Goal: Transaction & Acquisition: Purchase product/service

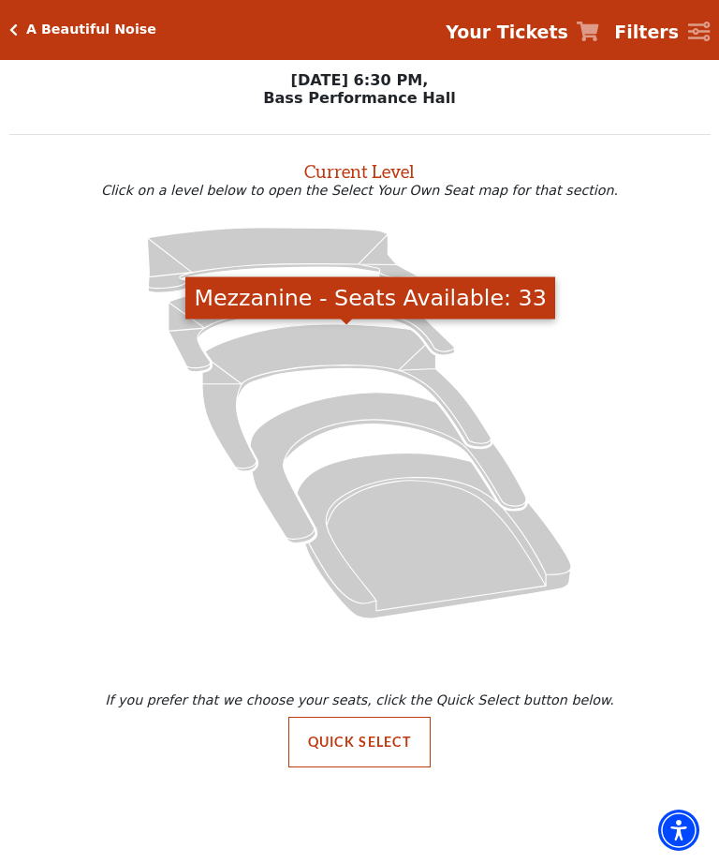
click at [347, 333] on icon "Mezzanine - Seats Available: 33" at bounding box center [346, 397] width 288 height 147
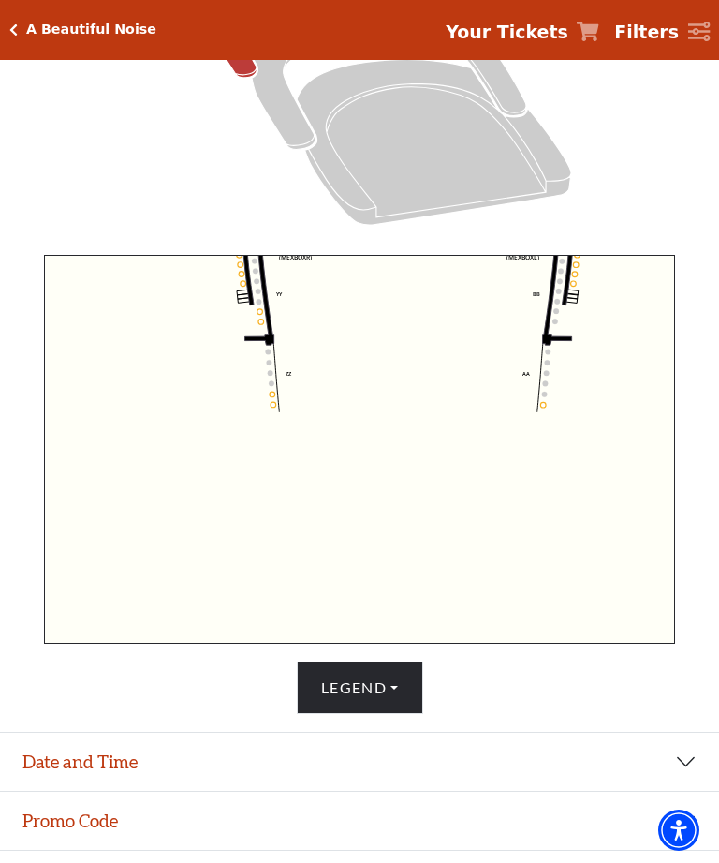
scroll to position [534, 0]
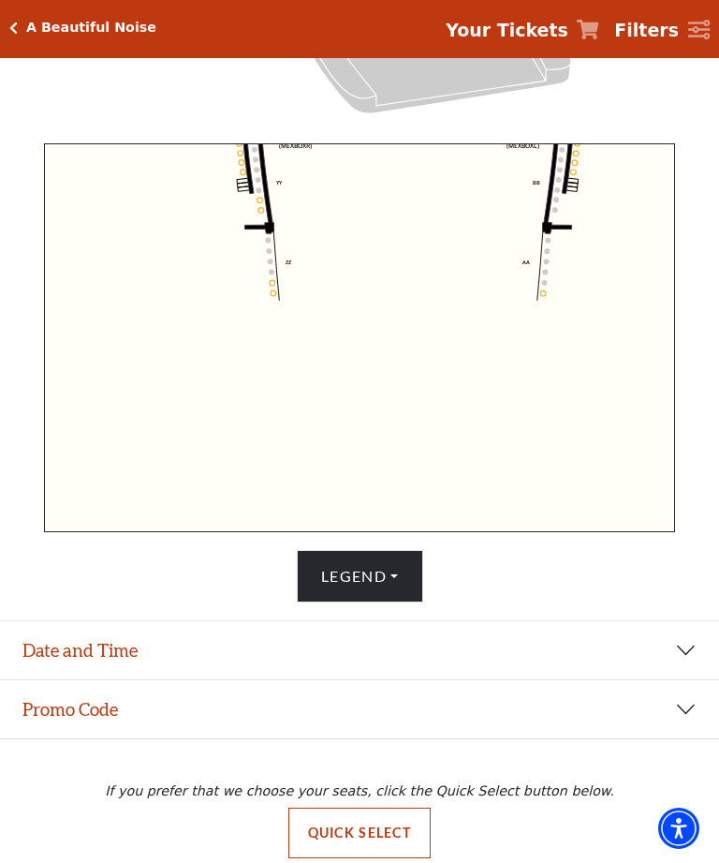
click at [532, 297] on icon "Center (MEZC) Right (MEZR) Left (MEZL) (MEXBOXR) (MEXBOXL) XX WW CC DD YY BB ZZ…" at bounding box center [359, 339] width 631 height 389
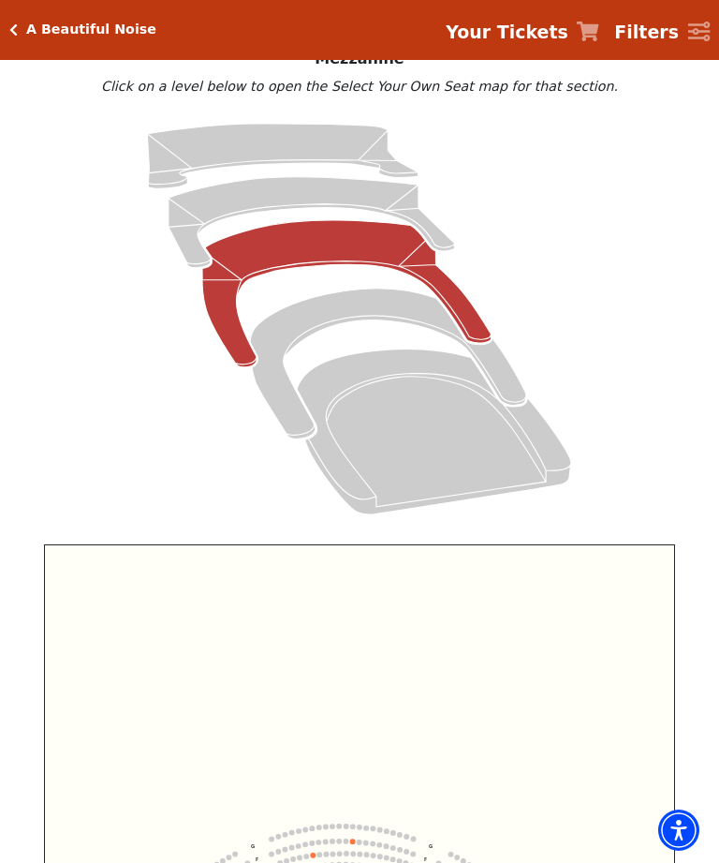
scroll to position [144, 0]
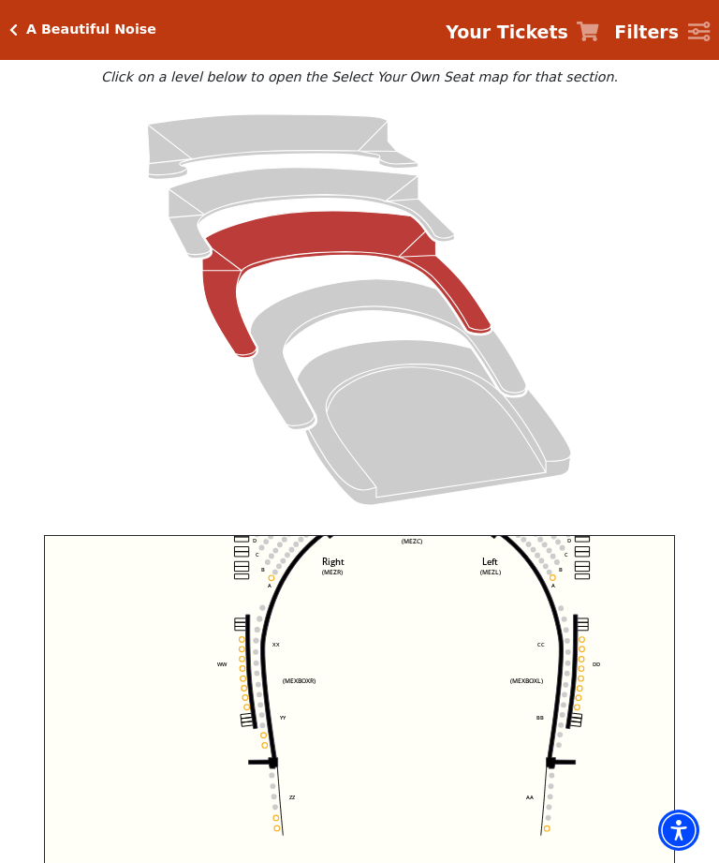
click at [419, 404] on icon "Orchestra / Parterre Circle - Seats Available: 18" at bounding box center [434, 423] width 274 height 166
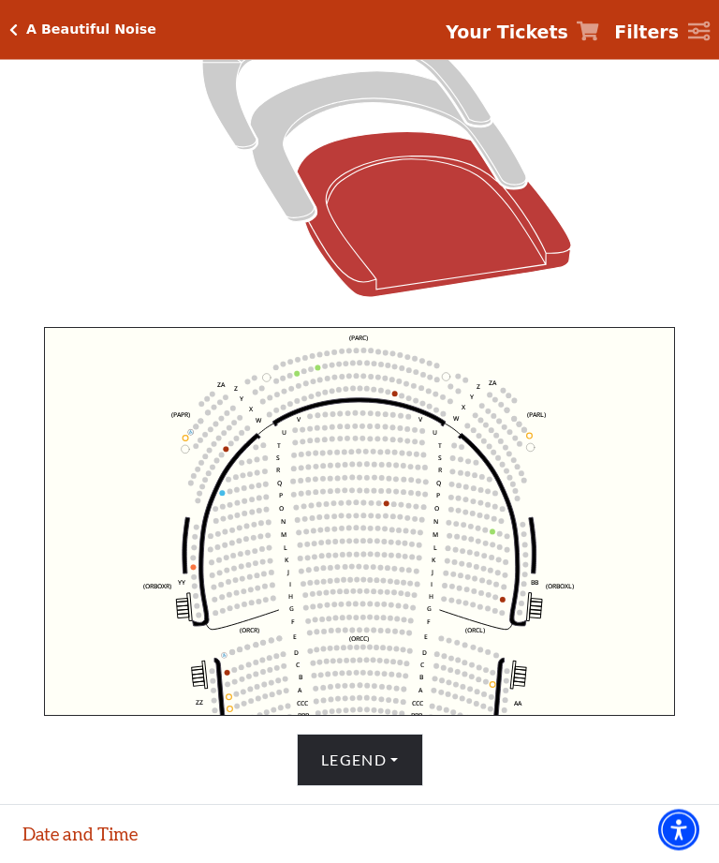
scroll to position [367, 0]
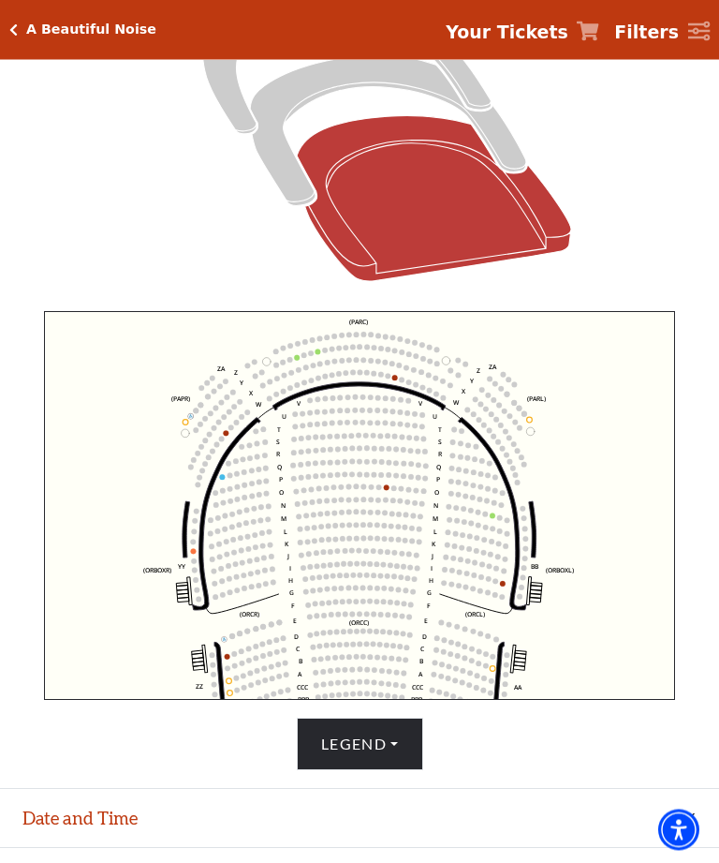
click at [266, 561] on circle at bounding box center [264, 559] width 6 height 6
click at [265, 574] on circle at bounding box center [265, 571] width 6 height 6
click at [273, 572] on circle at bounding box center [273, 571] width 6 height 6
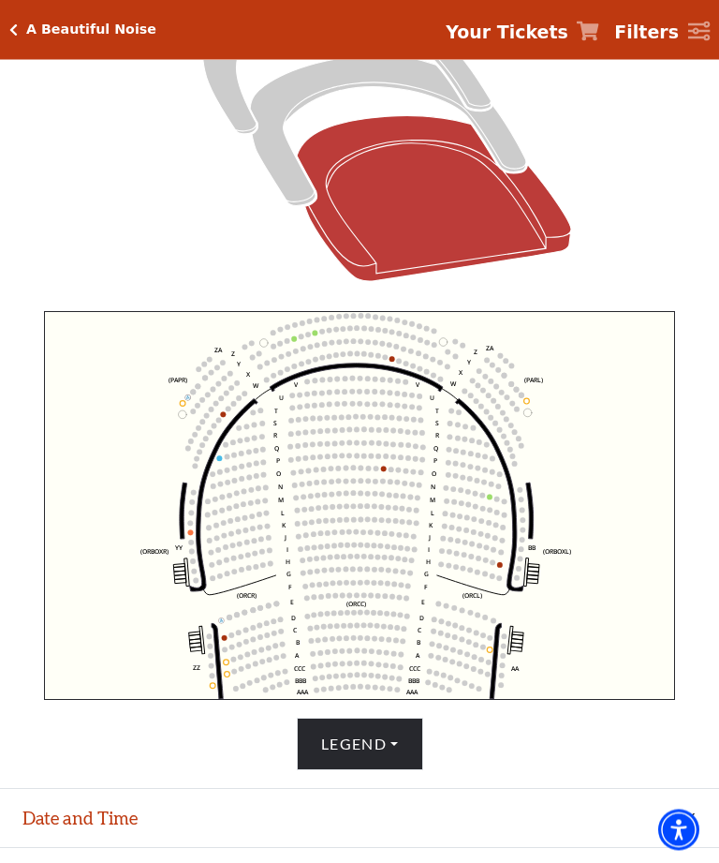
scroll to position [368, 0]
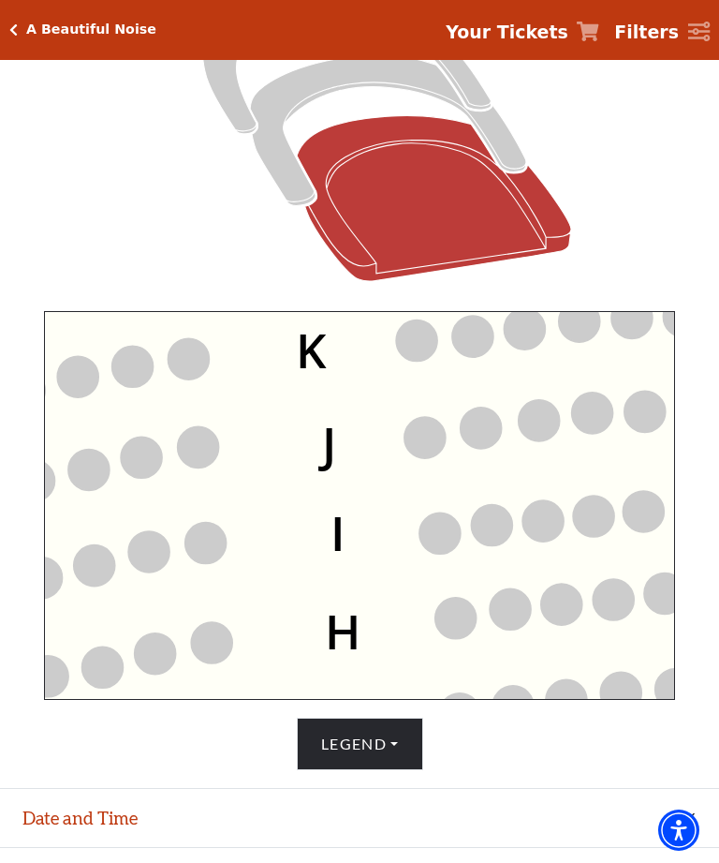
click at [215, 538] on circle at bounding box center [205, 543] width 41 height 41
click at [168, 550] on circle at bounding box center [148, 551] width 41 height 41
click at [216, 539] on circle at bounding box center [205, 543] width 41 height 41
click at [165, 545] on circle at bounding box center [148, 551] width 41 height 41
click at [233, 632] on icon "Left (ORPITL) Right (ORPITR) Center (ORPITC) ZZ AA YY BB ZA ZA (ORCL) (ORCR) (O…" at bounding box center [359, 505] width 631 height 389
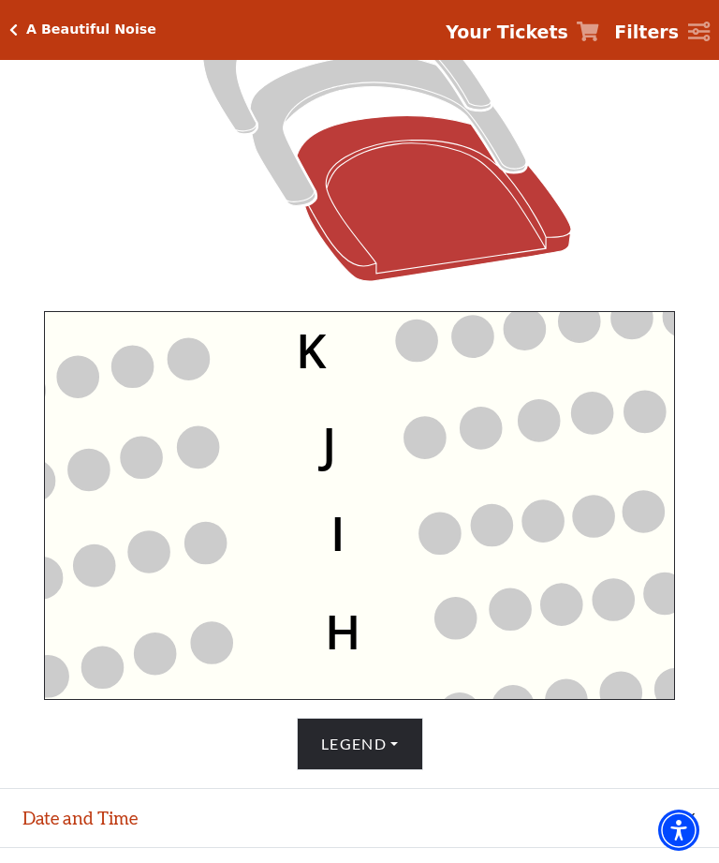
click at [184, 656] on icon "Left (ORPITL) Right (ORPITR) Center (ORPITC) ZZ AA YY BB ZA ZA (ORCL) (ORCR) (O…" at bounding box center [359, 505] width 631 height 389
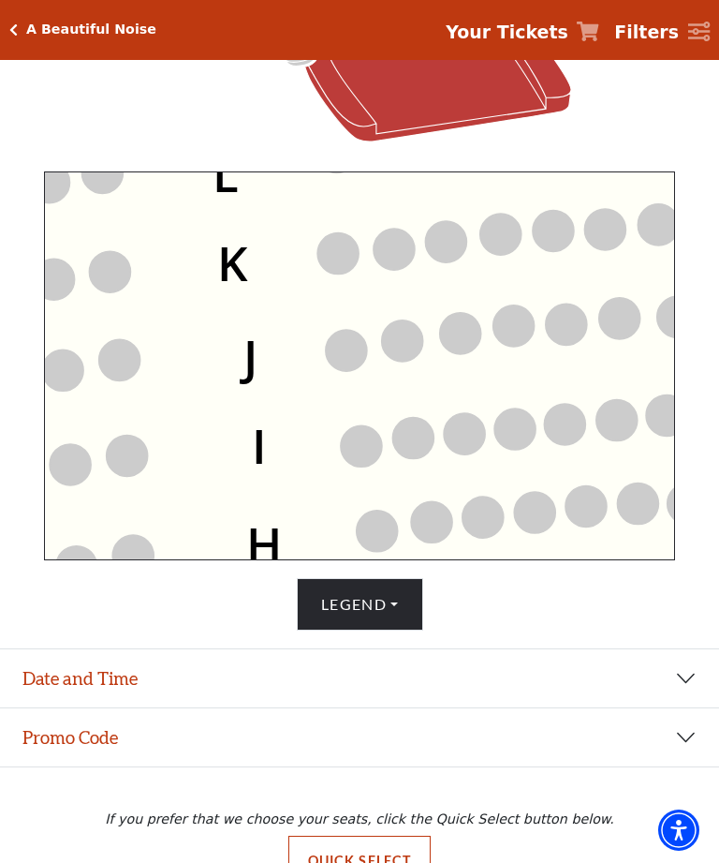
scroll to position [534, 0]
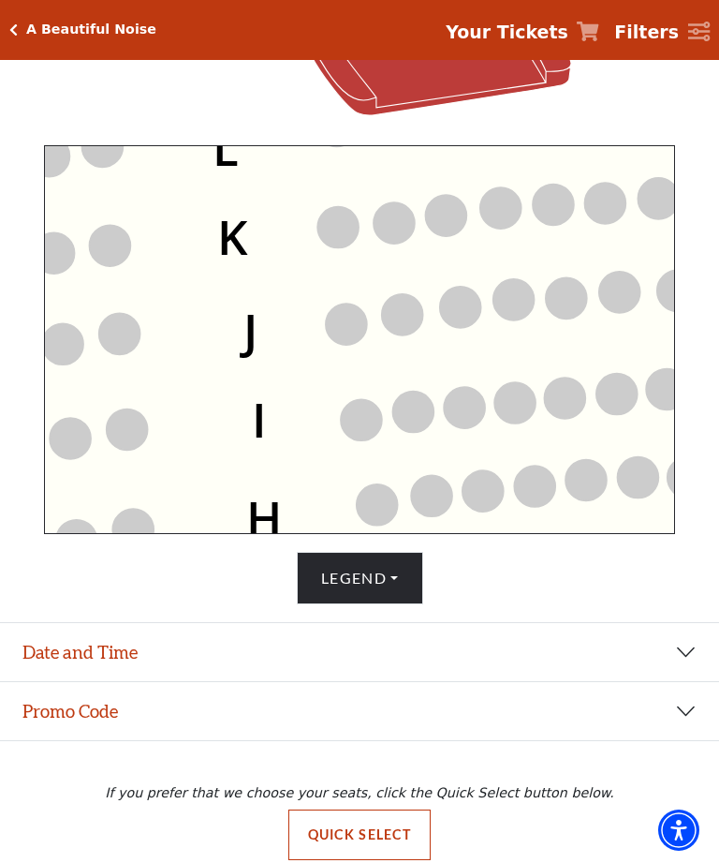
click at [614, 681] on button "Date and Time" at bounding box center [359, 652] width 719 height 58
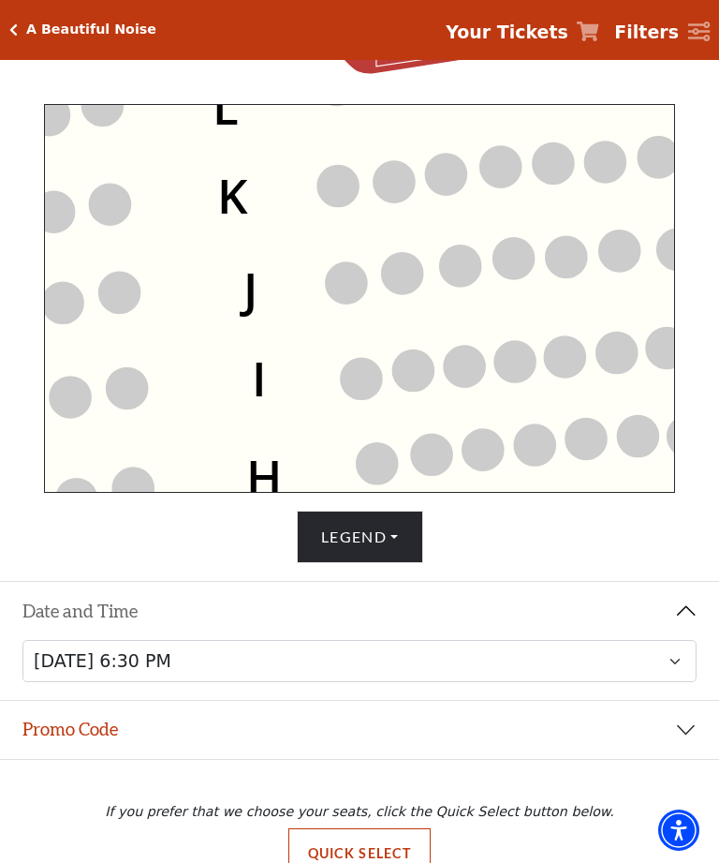
scroll to position [593, 0]
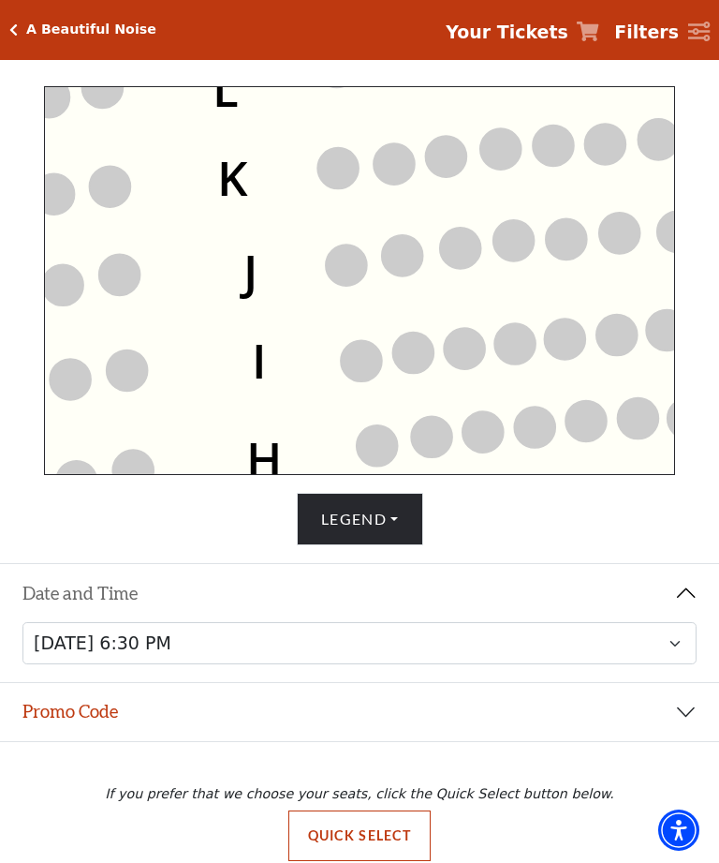
click at [132, 363] on circle at bounding box center [127, 370] width 41 height 41
click at [140, 367] on circle at bounding box center [127, 370] width 41 height 41
click at [140, 477] on circle at bounding box center [132, 470] width 41 height 41
click at [137, 268] on circle at bounding box center [119, 275] width 41 height 41
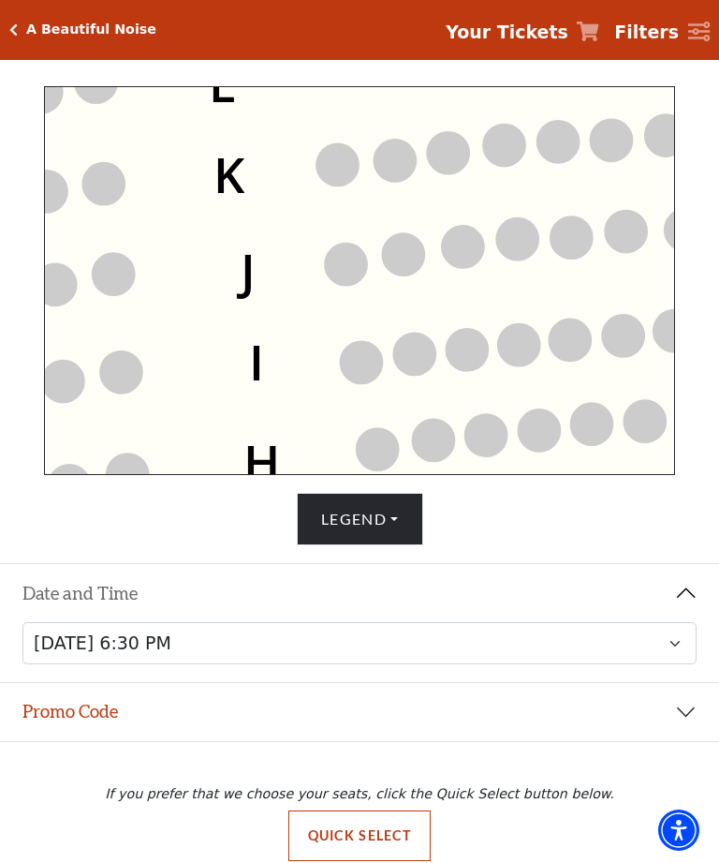
click at [142, 264] on icon "Left (ORPITL) Right (ORPITR) Center (ORPITC) ZZ AA YY BB ZA ZA (ORCL) (ORCR) (O…" at bounding box center [359, 280] width 631 height 389
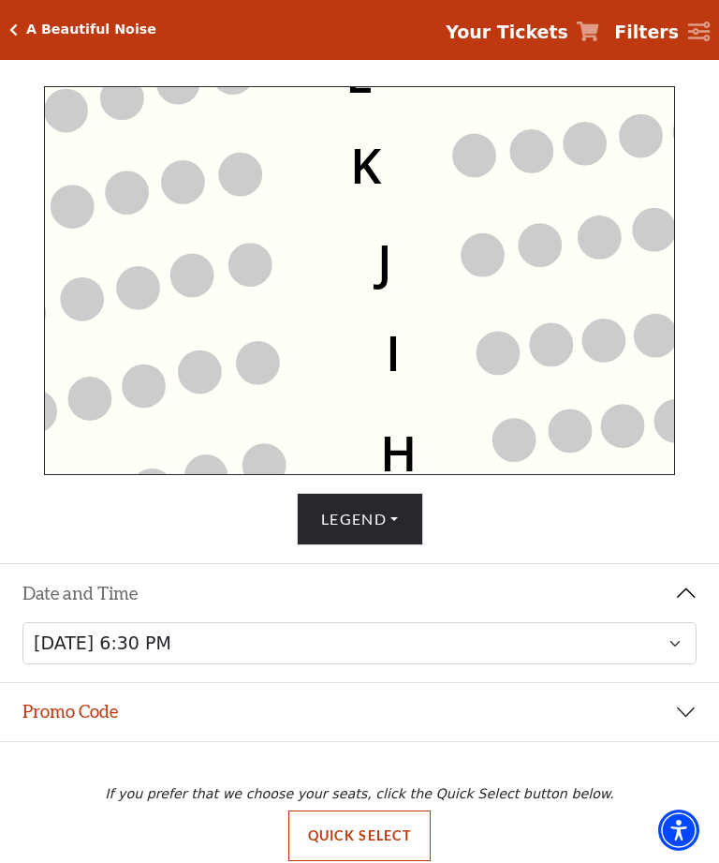
click at [274, 464] on circle at bounding box center [264, 465] width 42 height 42
click at [281, 457] on circle at bounding box center [264, 465] width 42 height 42
click at [208, 497] on circle at bounding box center [206, 476] width 42 height 42
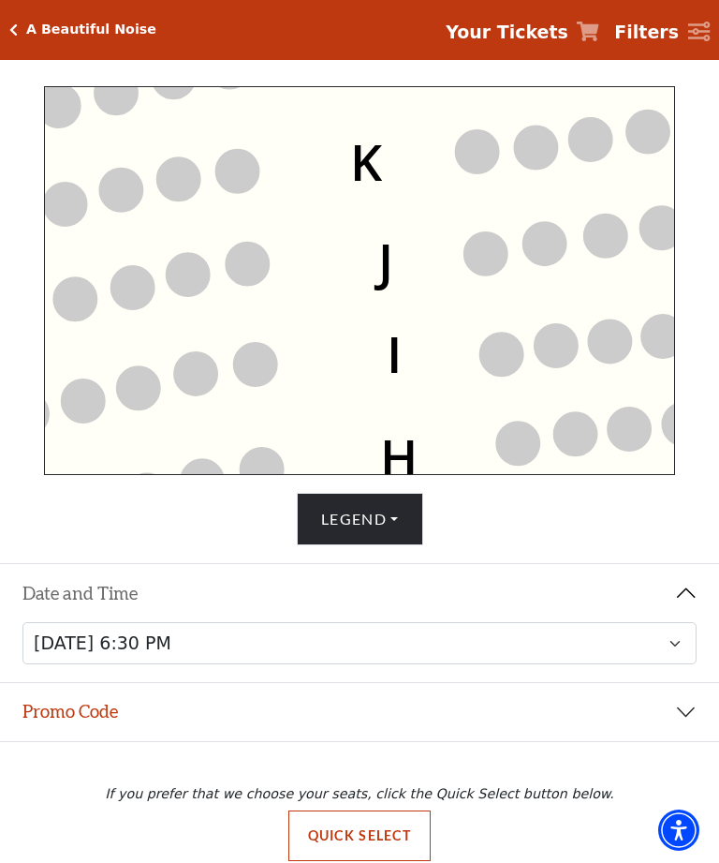
click at [211, 361] on circle at bounding box center [195, 373] width 43 height 43
click at [195, 278] on circle at bounding box center [188, 275] width 43 height 43
click at [330, 293] on icon "Left (ORPITL) Right (ORPITR) Center (ORPITC) ZZ AA YY BB ZA ZA (ORCL) (ORCR) (O…" at bounding box center [359, 280] width 631 height 389
click at [354, 545] on button "Legend" at bounding box center [360, 519] width 126 height 52
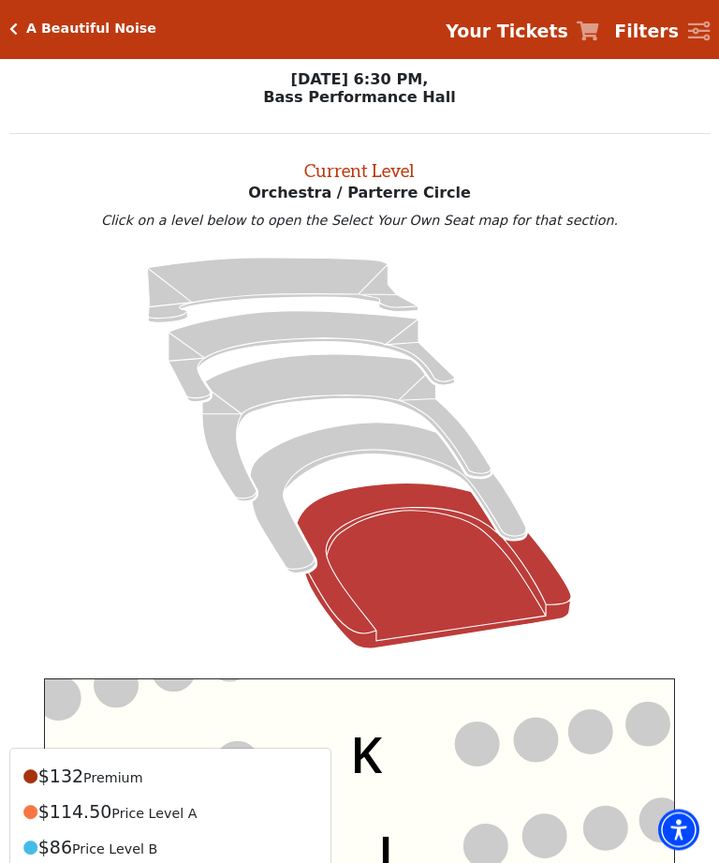
scroll to position [57, 0]
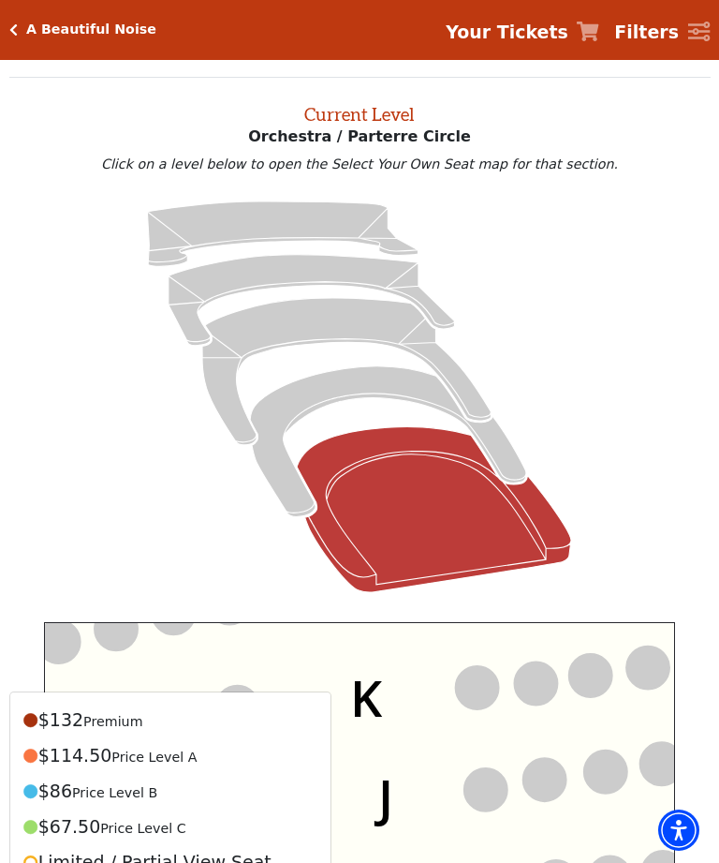
click at [718, 296] on div "Current Level Orchestra / Parterre Circle Click on a level below to open the Se…" at bounding box center [359, 350] width 729 height 545
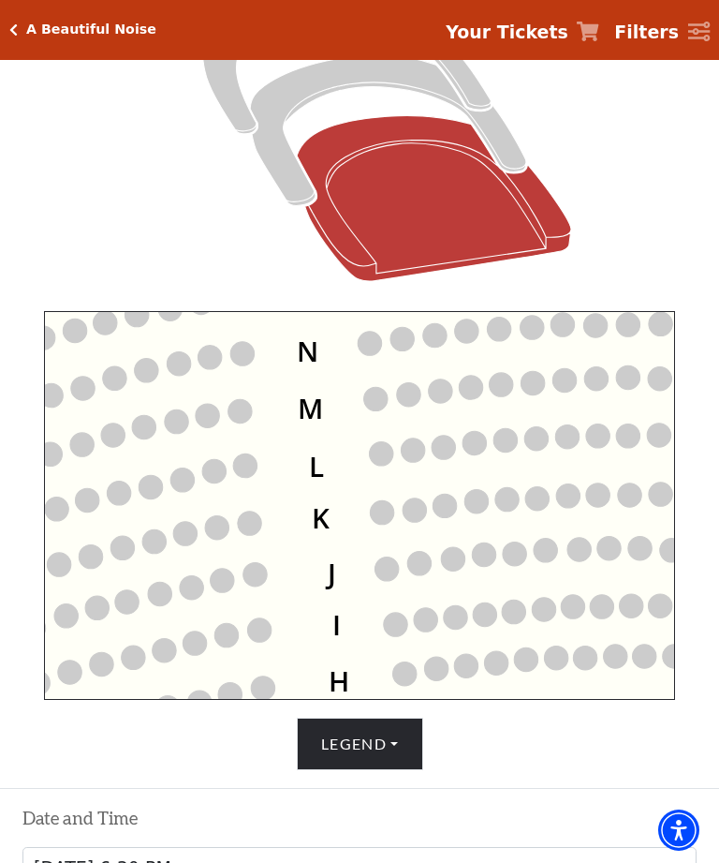
scroll to position [359, 0]
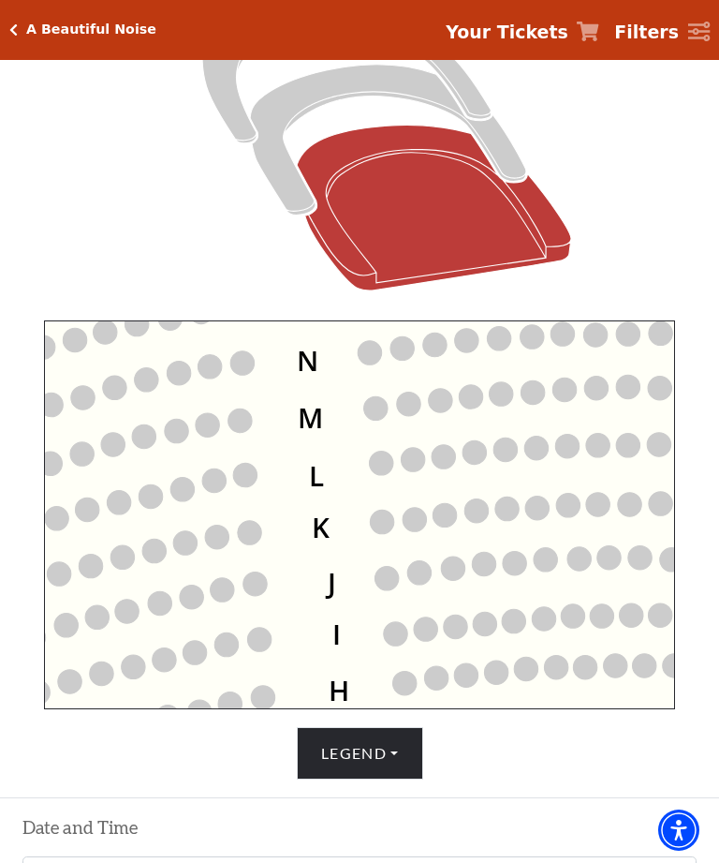
click at [526, 25] on strong "Your Tickets" at bounding box center [507, 32] width 123 height 21
click at [518, 26] on strong "Your Tickets" at bounding box center [507, 32] width 123 height 21
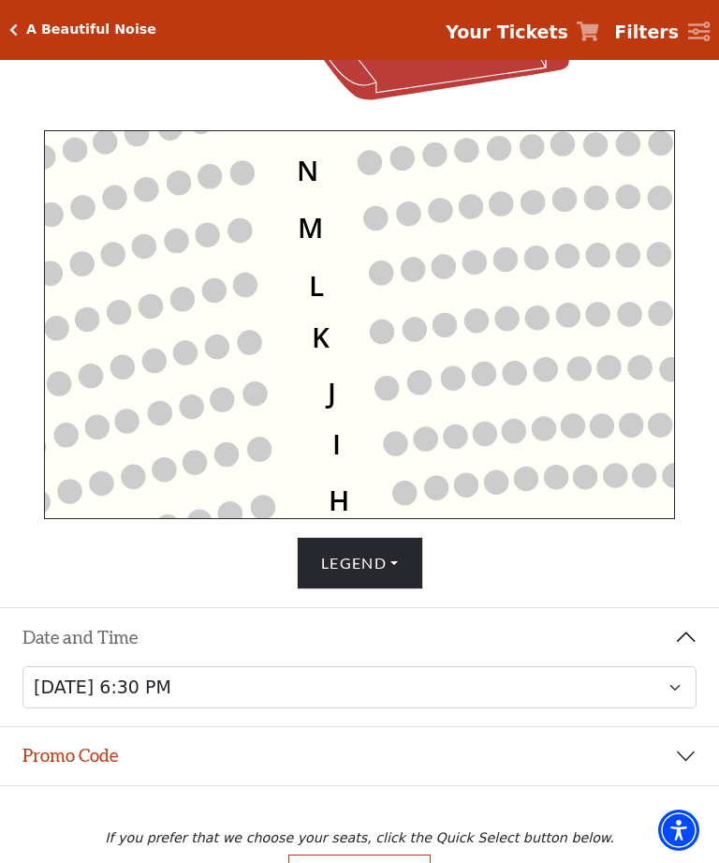
scroll to position [593, 0]
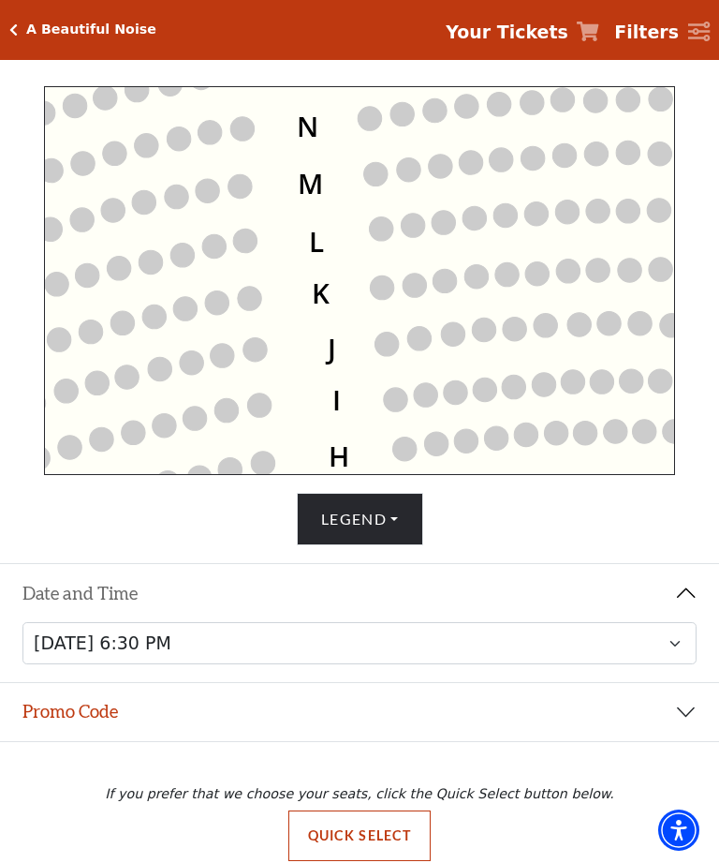
click at [361, 861] on button "Quick Select" at bounding box center [359, 835] width 143 height 51
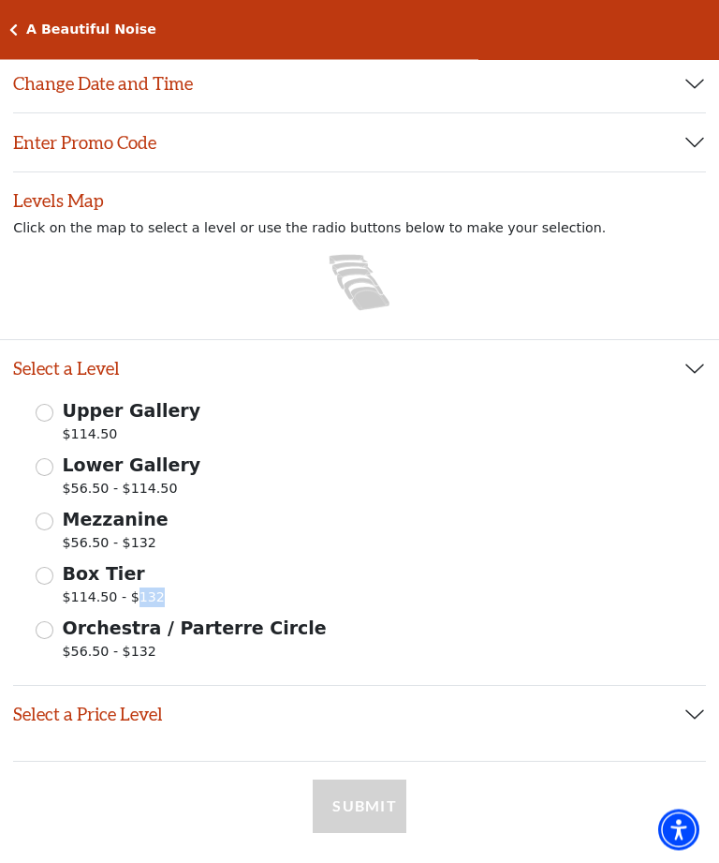
scroll to position [80, 0]
click at [104, 533] on label "Mezzanine $56.50 - $132" at bounding box center [116, 532] width 106 height 52
click at [53, 530] on input "Mezzanine $56.50 - $132" at bounding box center [45, 521] width 18 height 18
radio input "true"
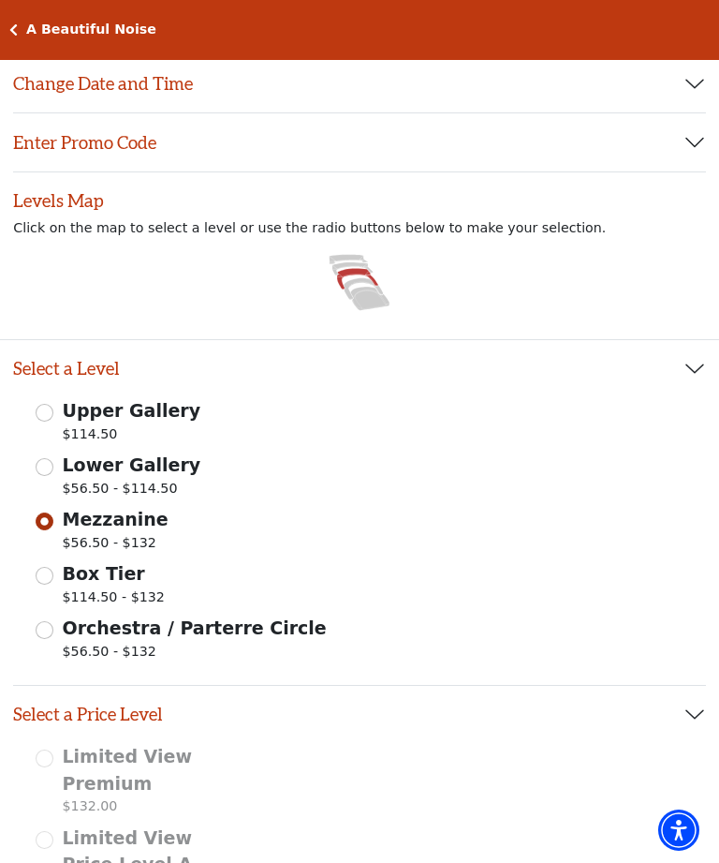
click at [109, 641] on span "$56.50 - $132" at bounding box center [195, 653] width 264 height 25
click at [53, 639] on input "Orchestra / Parterre Circle $56.50 - $132" at bounding box center [45, 630] width 18 height 18
radio input "true"
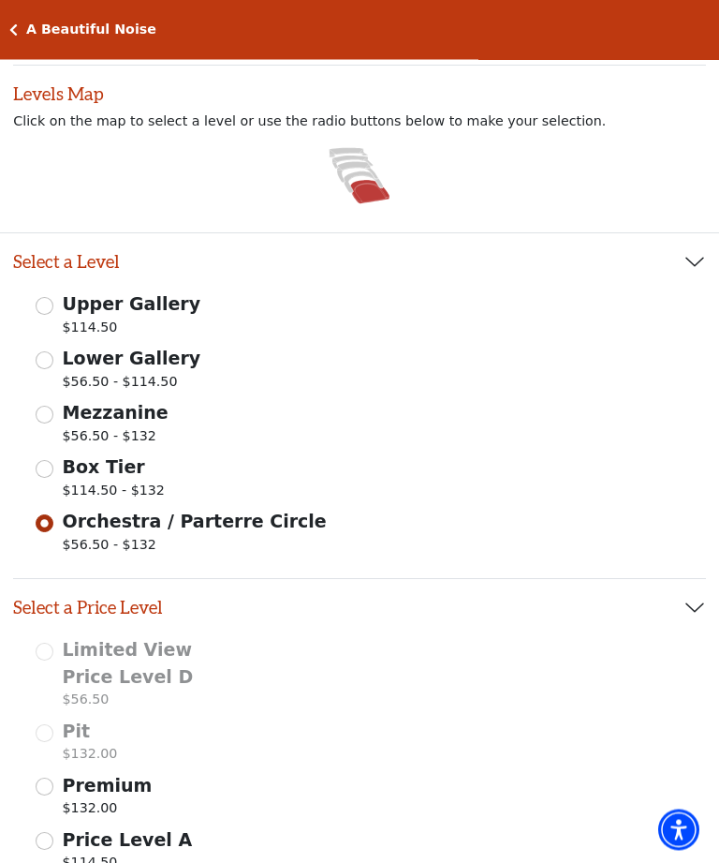
scroll to position [186, 0]
click at [83, 411] on span "Mezzanine" at bounding box center [116, 412] width 106 height 21
click at [53, 411] on input "Mezzanine $56.50 - $132" at bounding box center [45, 414] width 18 height 18
radio input "true"
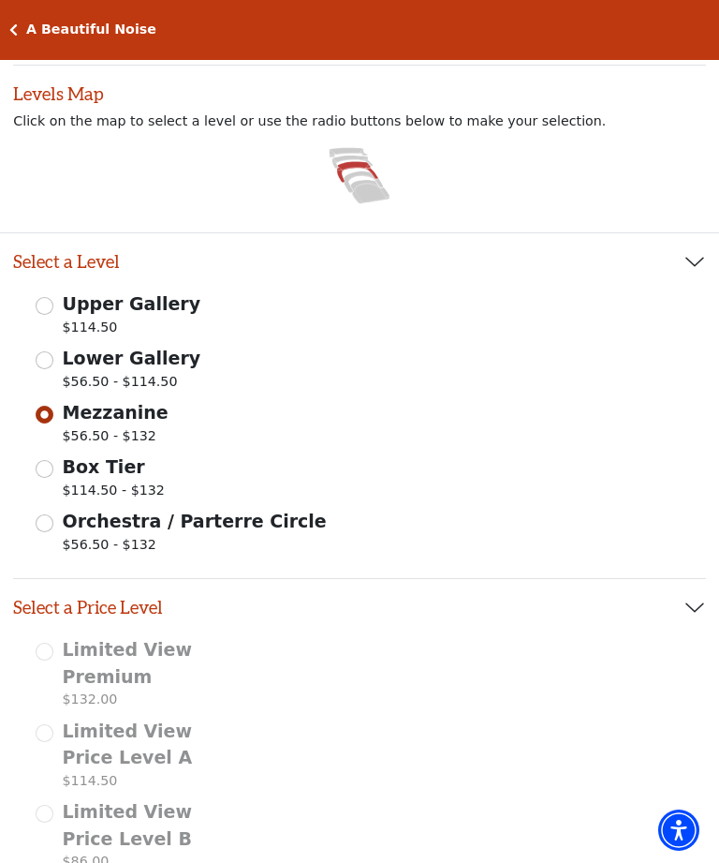
click at [93, 472] on span "Box Tier" at bounding box center [104, 466] width 82 height 21
click at [53, 472] on input "Box Tier $114.50 - $132" at bounding box center [45, 469] width 18 height 18
radio input "true"
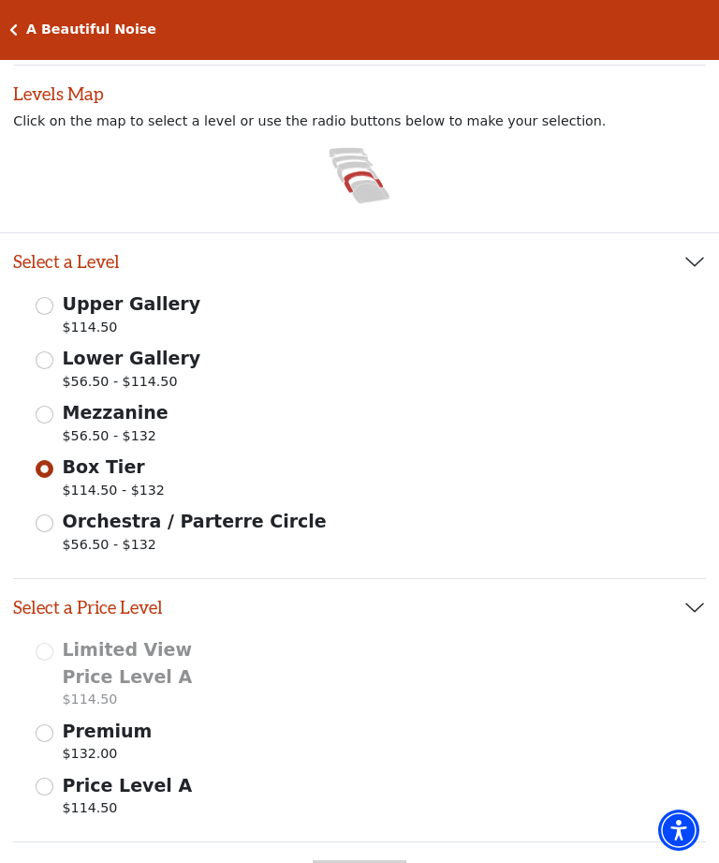
click at [323, 321] on div "Upper Gallery $114.50" at bounding box center [360, 316] width 648 height 52
click at [101, 413] on span "Mezzanine" at bounding box center [116, 412] width 106 height 21
click at [53, 413] on input "Mezzanine $56.50 - $132" at bounding box center [45, 414] width 18 height 18
radio input "true"
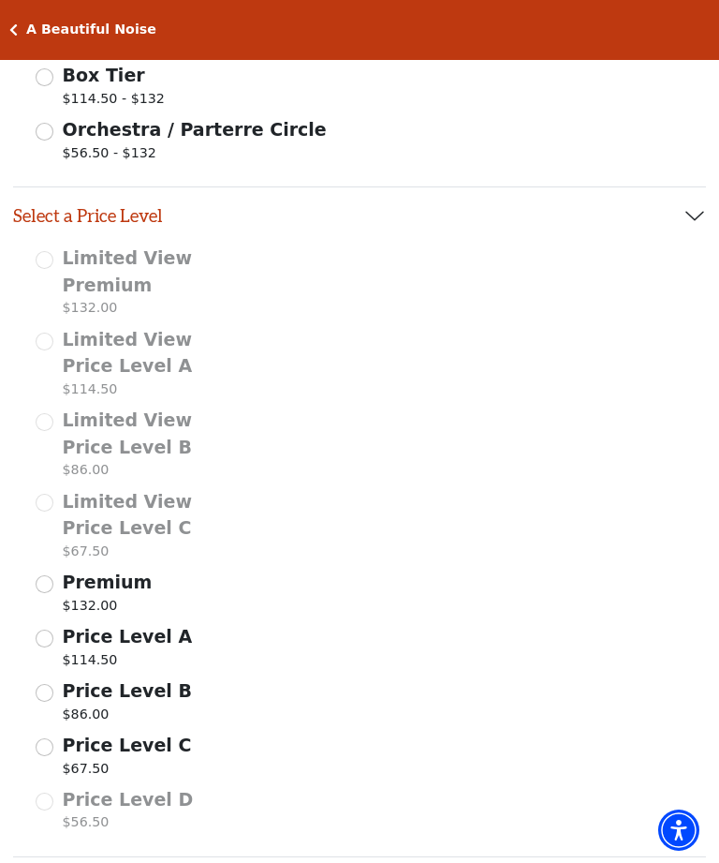
scroll to position [577, 0]
click at [79, 735] on span "Price Level C" at bounding box center [127, 745] width 129 height 21
click at [0, 0] on input "Price Level C $67.50" at bounding box center [0, 0] width 0 height 0
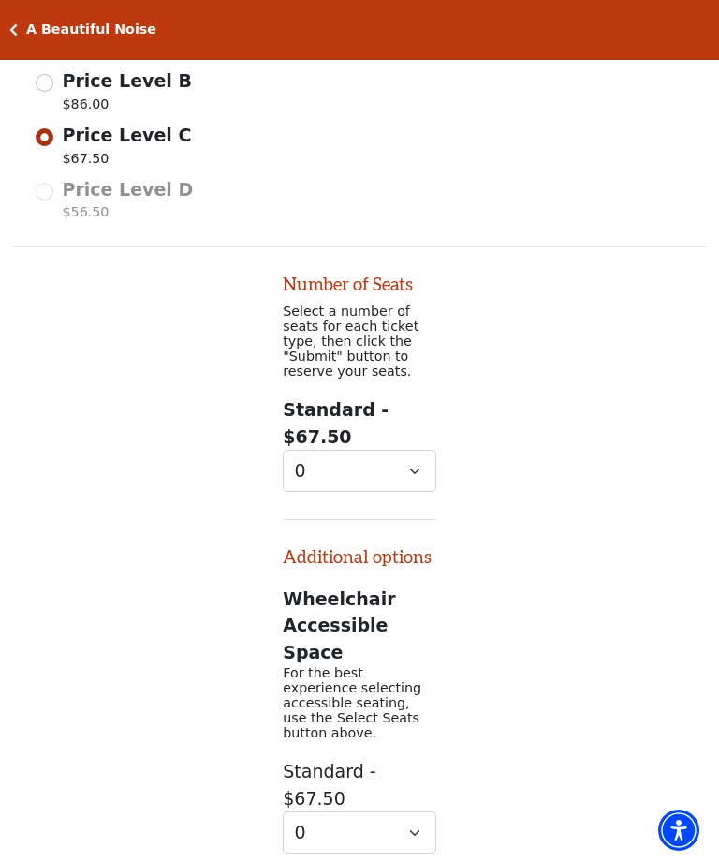
scroll to position [1300, 0]
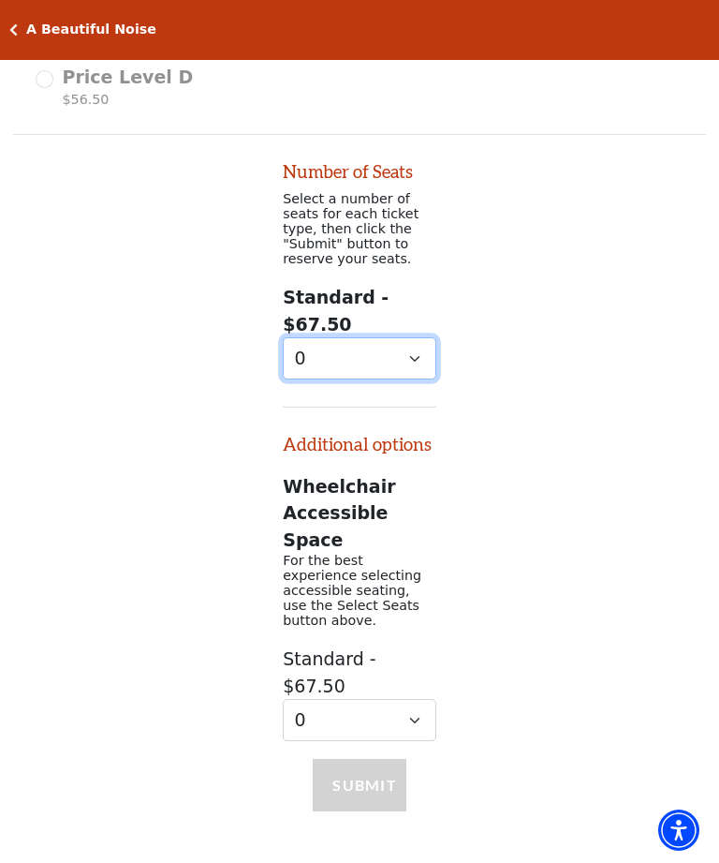
click at [420, 354] on select "0 1 2 3 4 5 6 7" at bounding box center [360, 358] width 154 height 42
select select "2"
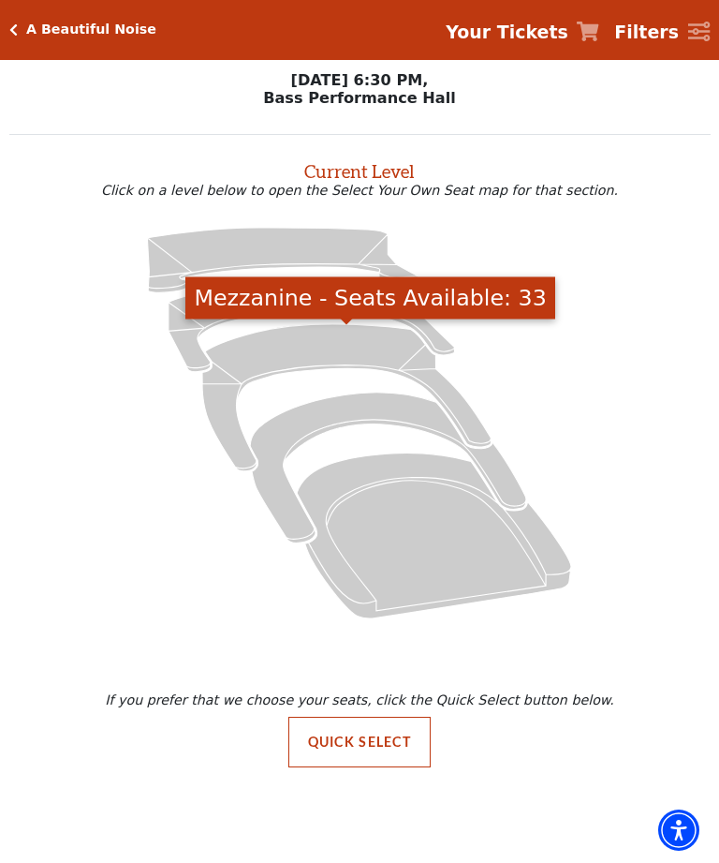
click at [323, 352] on icon "Mezzanine - Seats Available: 33" at bounding box center [346, 397] width 288 height 147
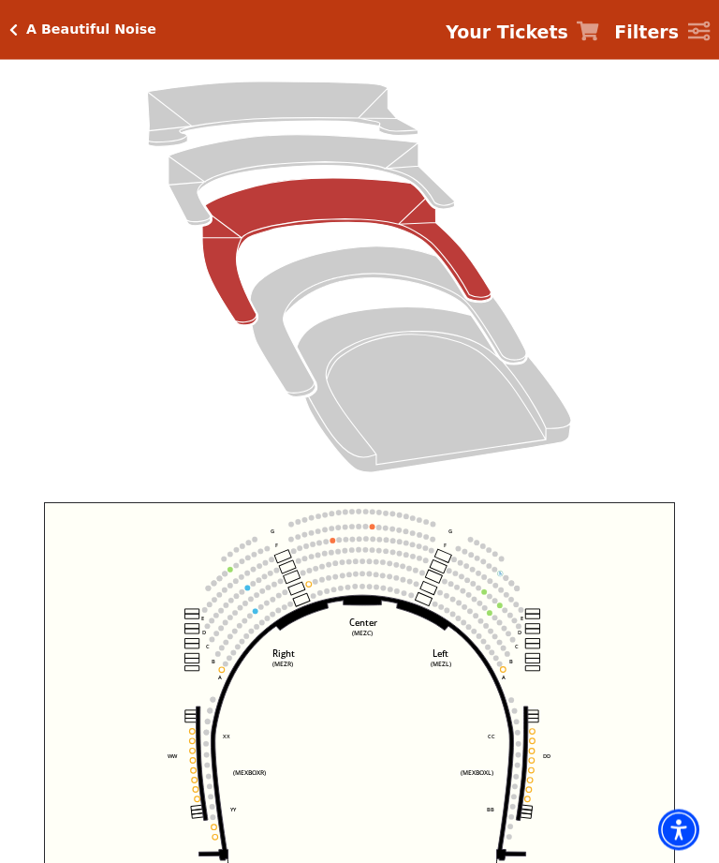
scroll to position [177, 0]
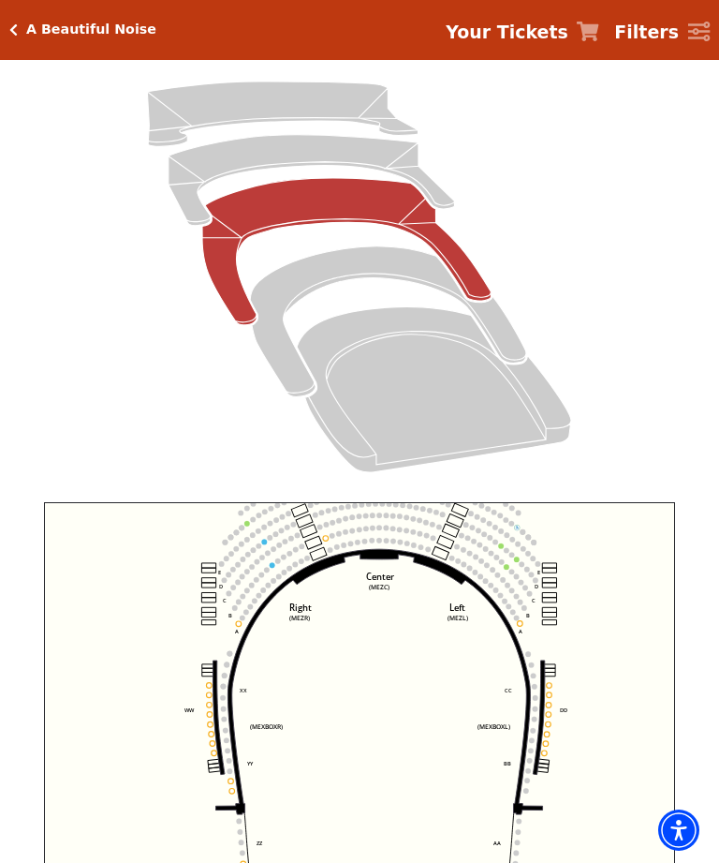
click at [314, 557] on rect at bounding box center [318, 553] width 17 height 13
click at [289, 541] on circle at bounding box center [291, 539] width 6 height 6
click at [290, 556] on circle at bounding box center [290, 554] width 6 height 6
click at [346, 533] on circle at bounding box center [346, 532] width 6 height 6
click at [357, 545] on circle at bounding box center [358, 542] width 6 height 6
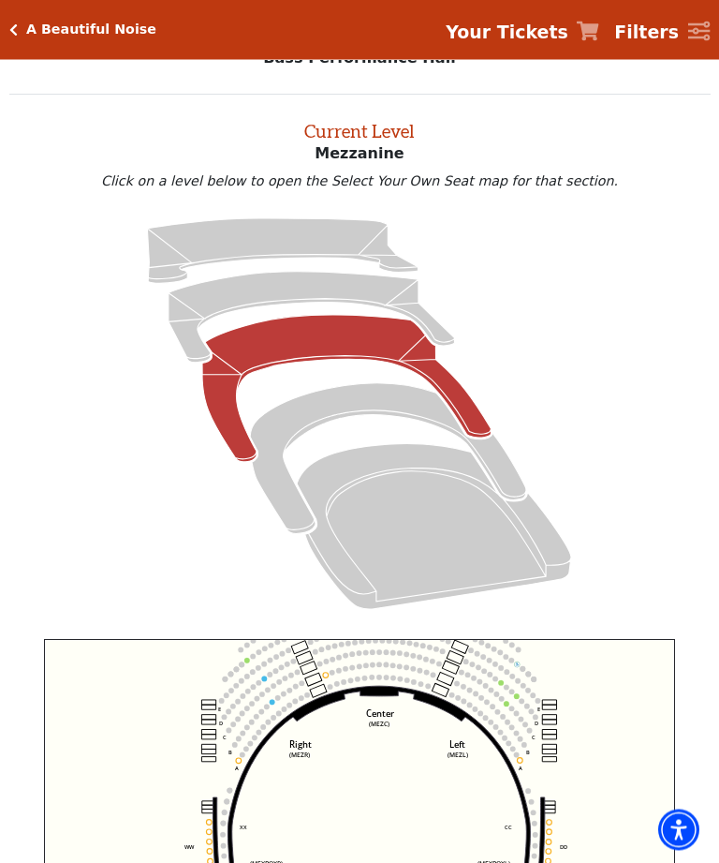
scroll to position [44, 0]
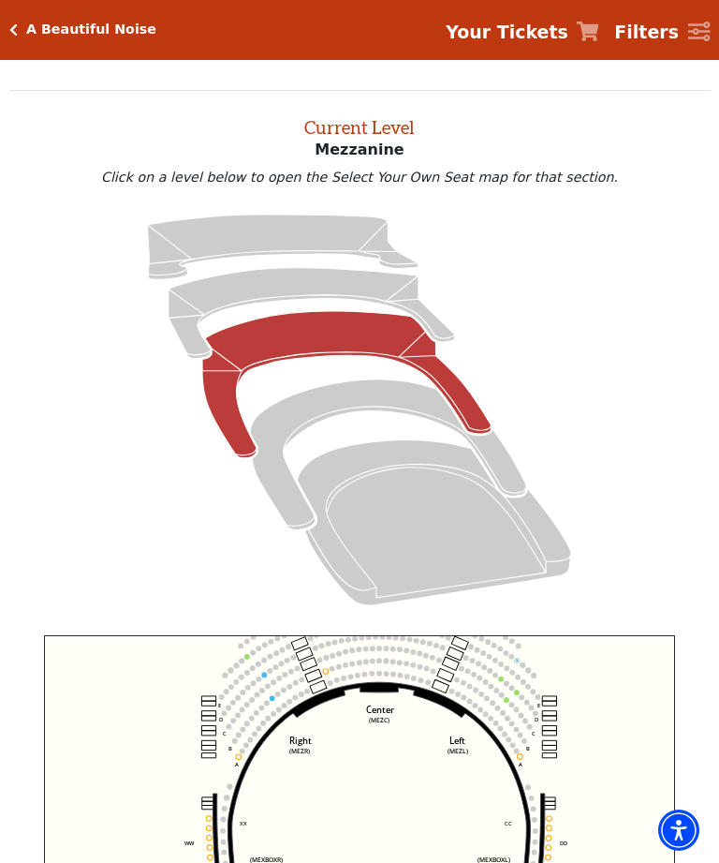
click at [361, 332] on icon "Mezzanine - Seats Available: 33" at bounding box center [346, 384] width 288 height 147
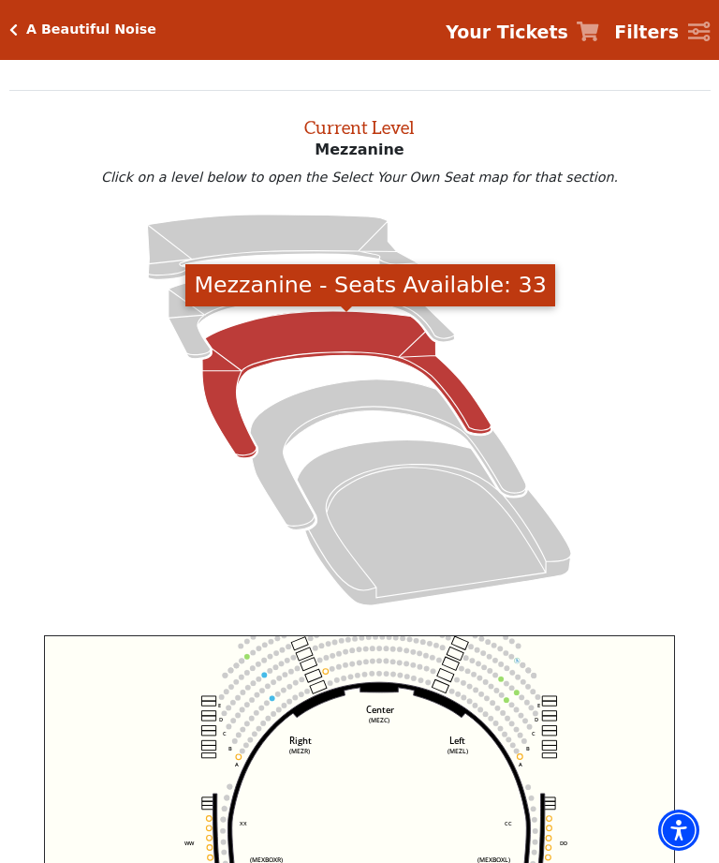
click at [357, 332] on icon "Mezzanine - Seats Available: 33" at bounding box center [346, 384] width 288 height 147
click at [292, 349] on icon "Mezzanine - Seats Available: 33" at bounding box center [346, 384] width 288 height 147
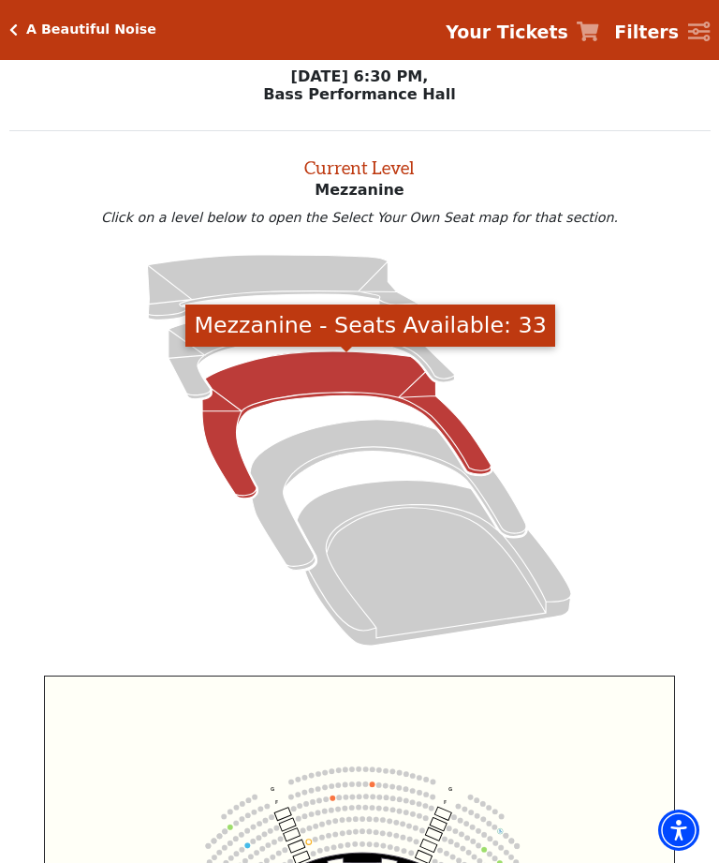
scroll to position [0, 0]
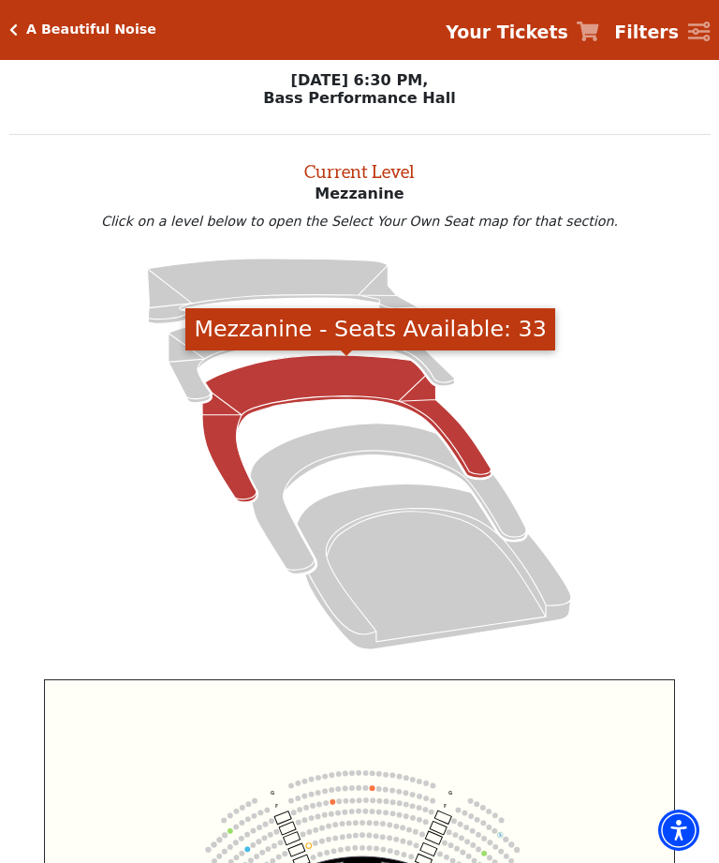
click at [658, 454] on icon at bounding box center [359, 453] width 657 height 415
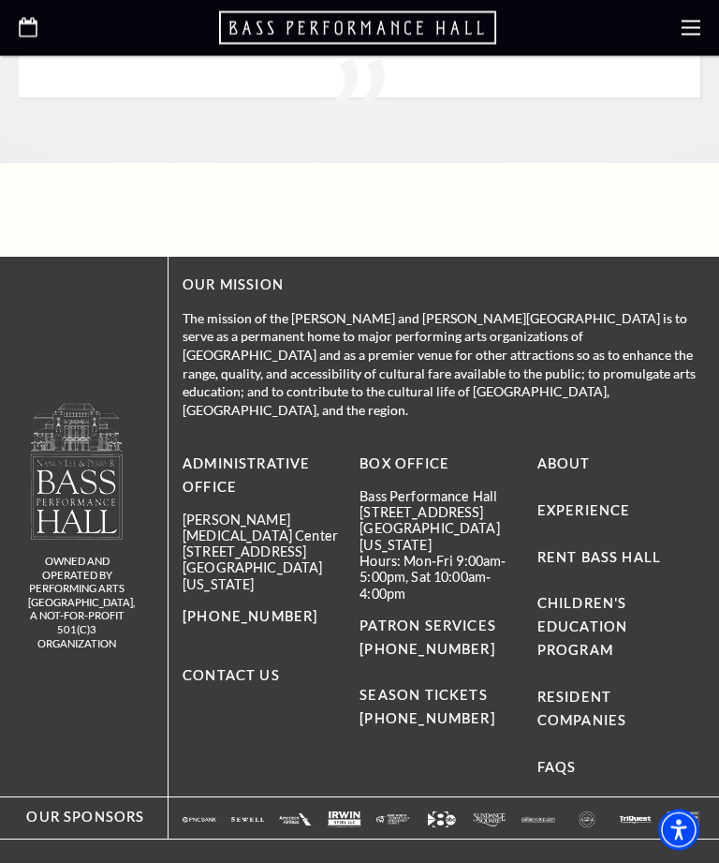
scroll to position [4541, 0]
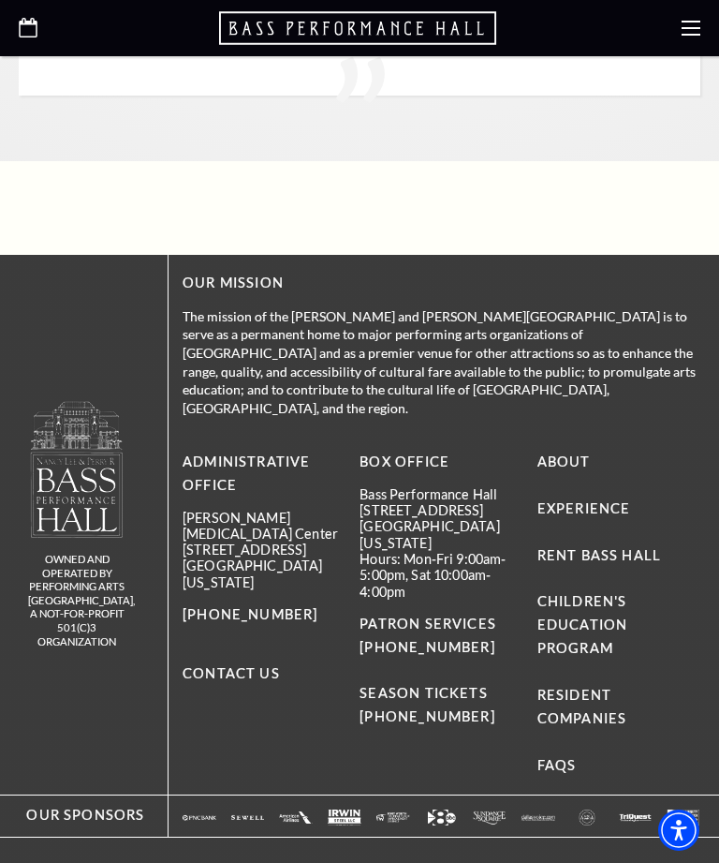
click at [682, 590] on li "Children's Education Program" at bounding box center [619, 625] width 163 height 70
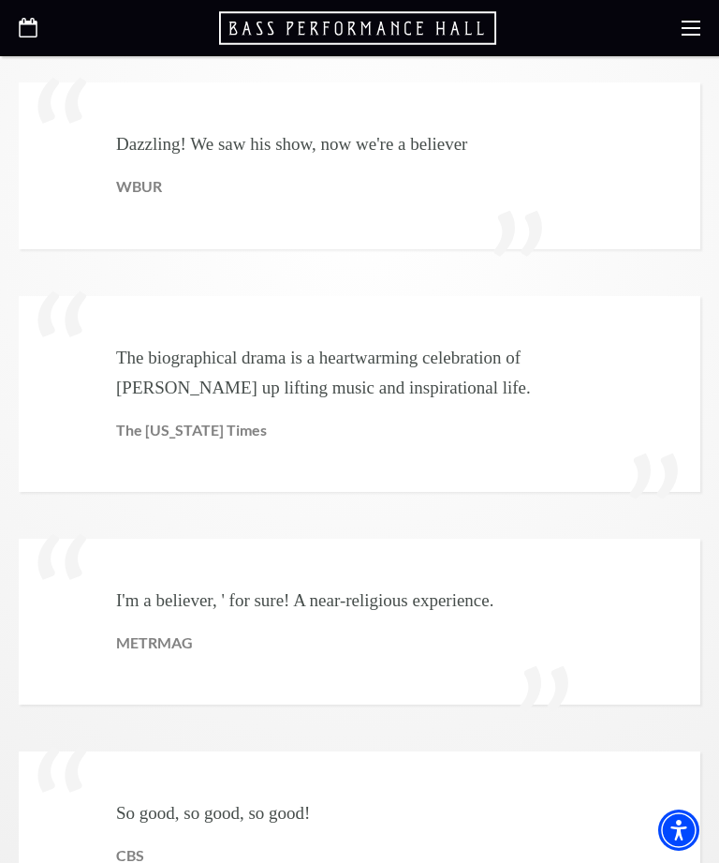
scroll to position [3700, 0]
